Goal: Use online tool/utility: Utilize a website feature to perform a specific function

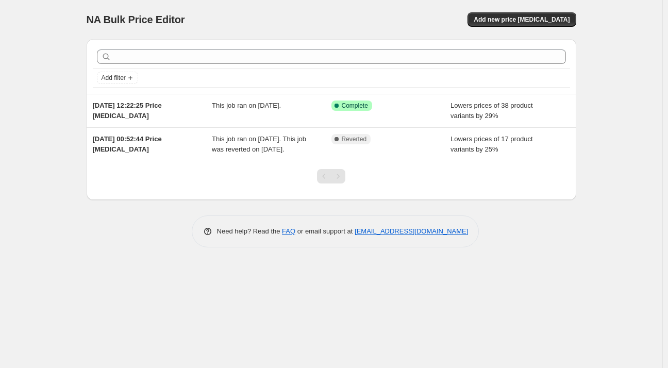
click at [132, 14] on span "NA Bulk Price Editor" at bounding box center [136, 19] width 98 height 11
